Goal: Navigation & Orientation: Understand site structure

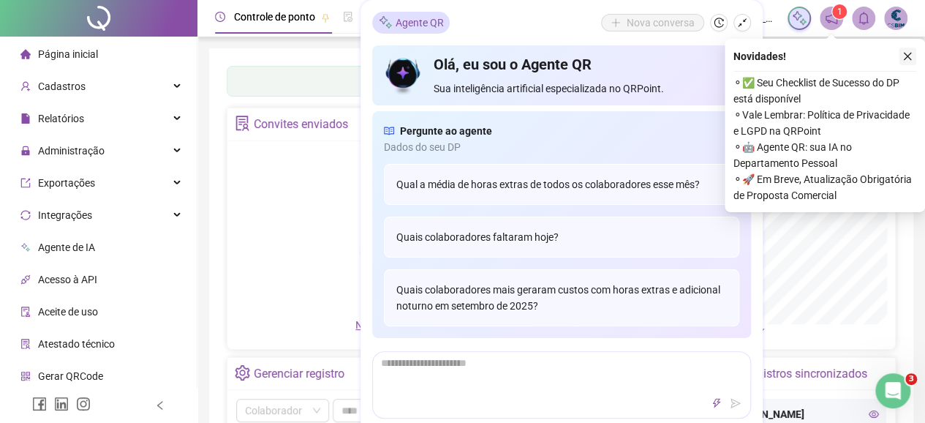
click at [912, 49] on button "button" at bounding box center [908, 57] width 18 height 18
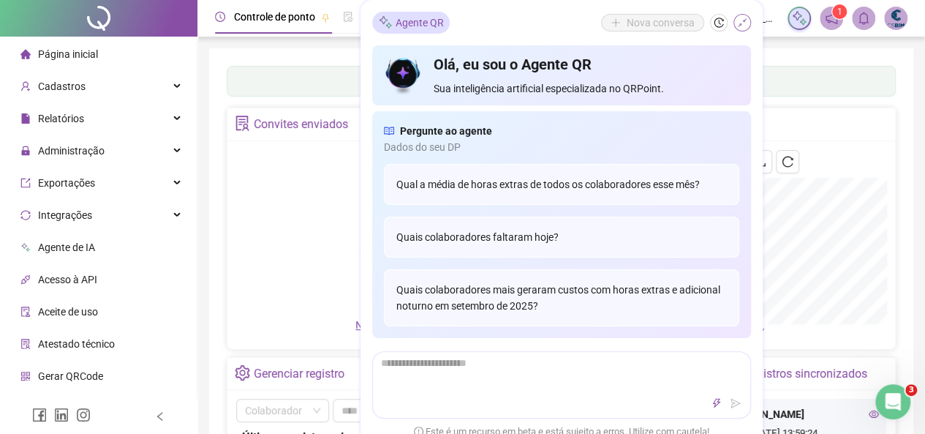
click at [736, 21] on button "button" at bounding box center [742, 23] width 18 height 18
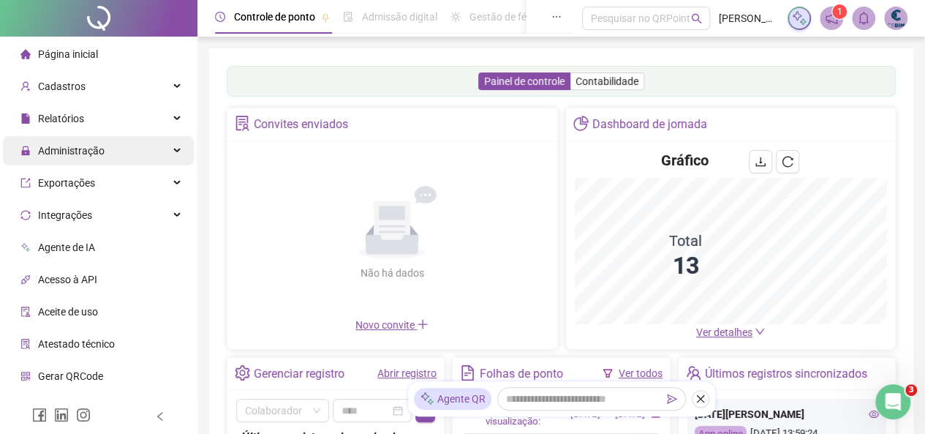
click at [58, 156] on span "Administração" at bounding box center [71, 151] width 67 height 12
